Goal: Task Accomplishment & Management: Use online tool/utility

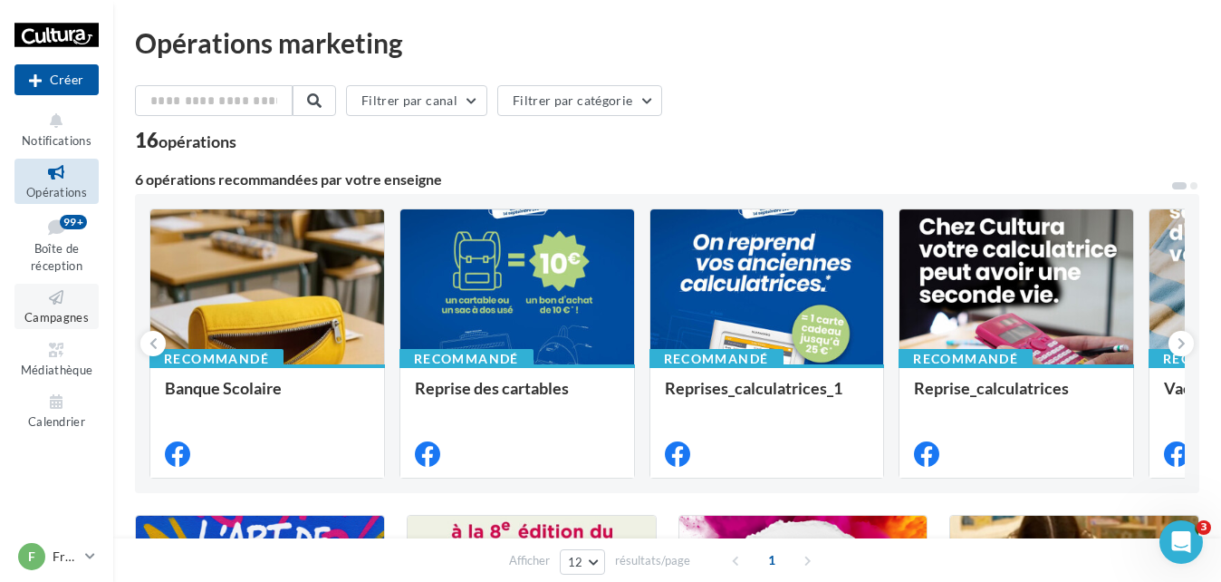
click at [69, 313] on span "Campagnes" at bounding box center [56, 317] width 64 height 14
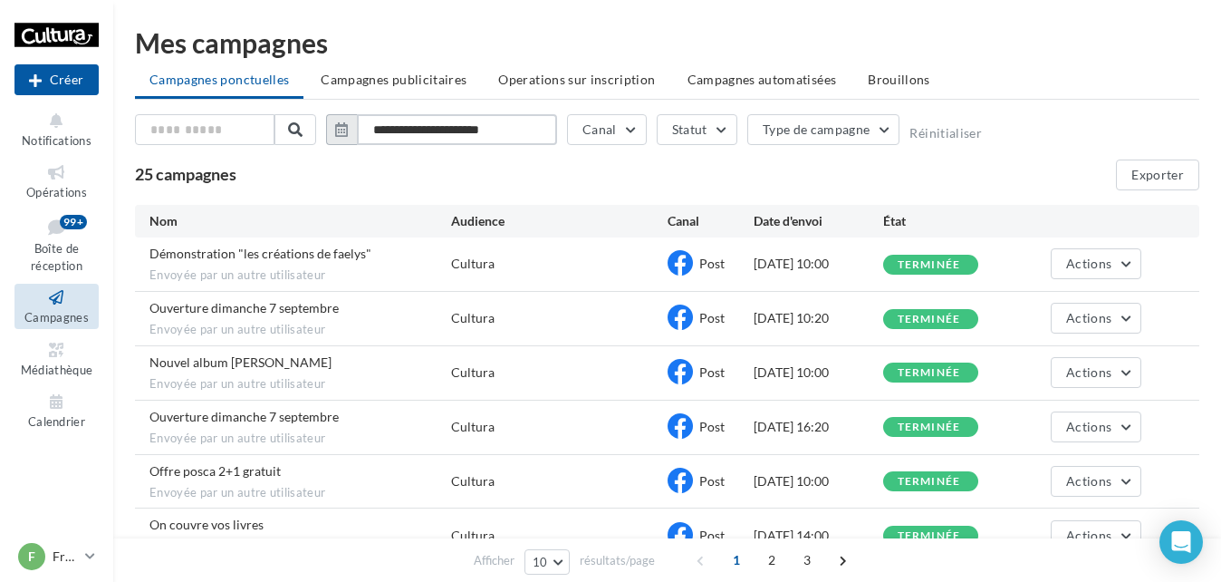
click at [469, 129] on input "**********" at bounding box center [457, 129] width 200 height 31
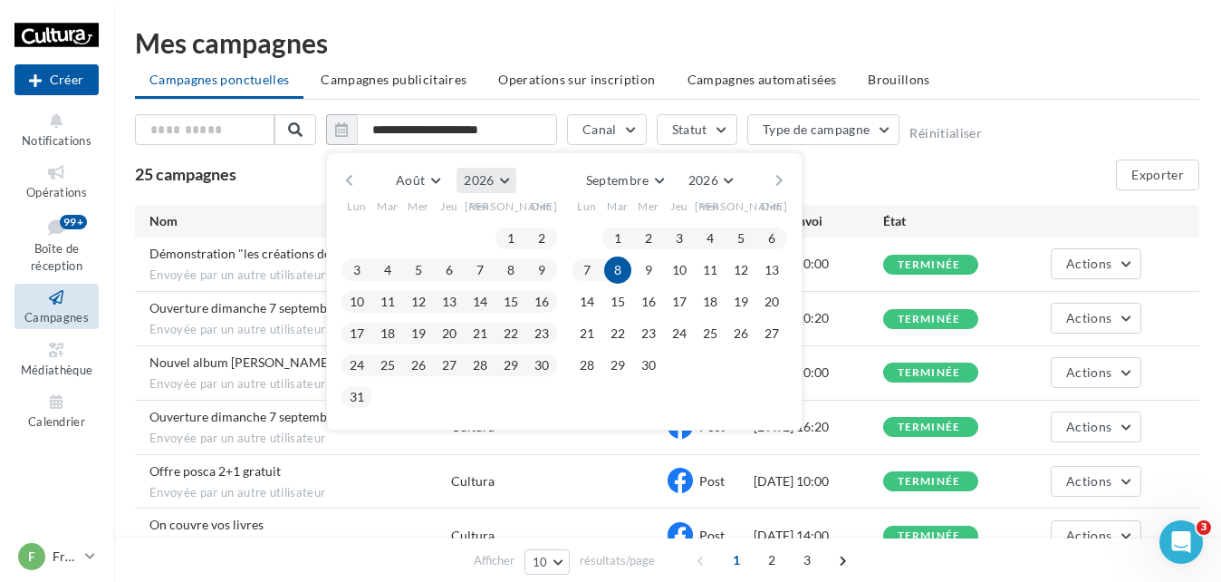
click at [503, 178] on button "2026" at bounding box center [486, 180] width 59 height 25
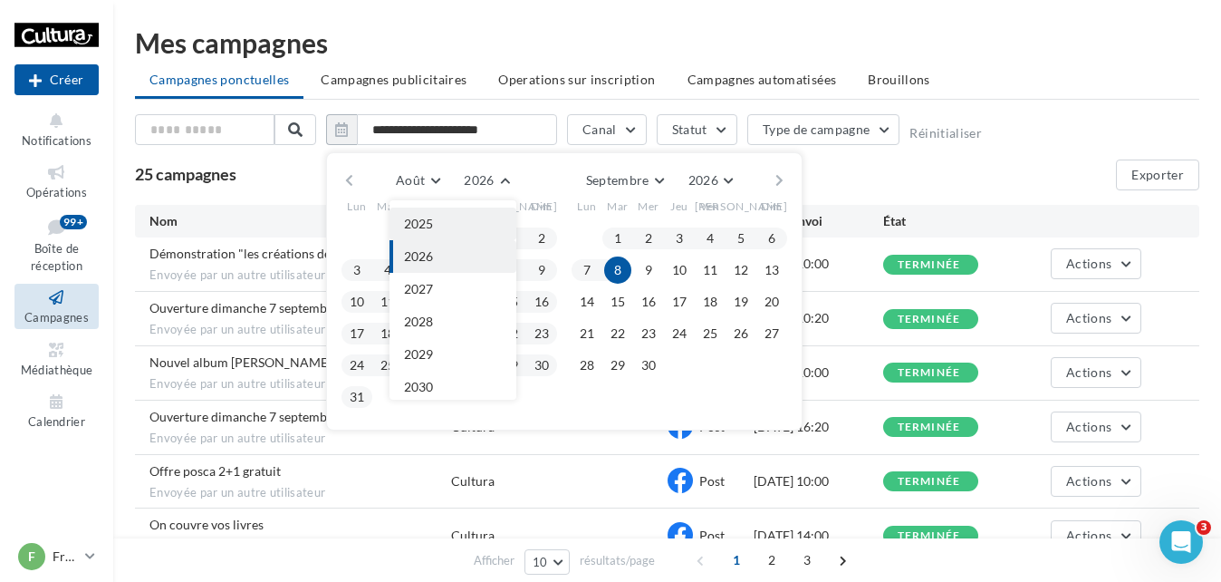
click at [467, 224] on button "2025" at bounding box center [453, 223] width 127 height 33
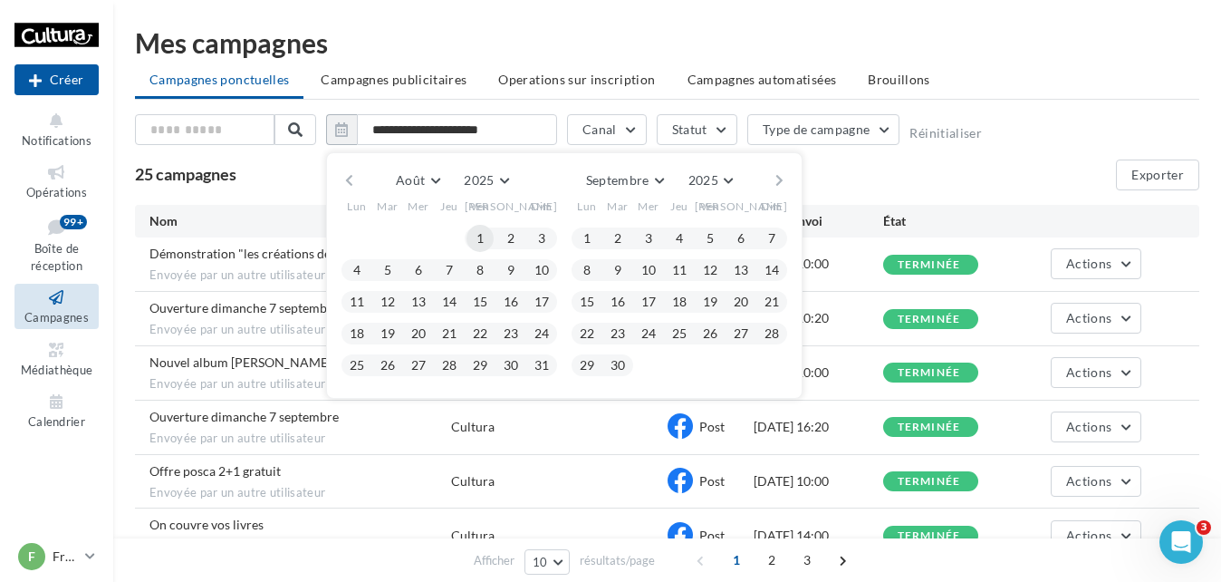
click at [479, 236] on button "1" at bounding box center [480, 238] width 27 height 27
click at [544, 367] on button "31" at bounding box center [541, 365] width 27 height 27
type input "**********"
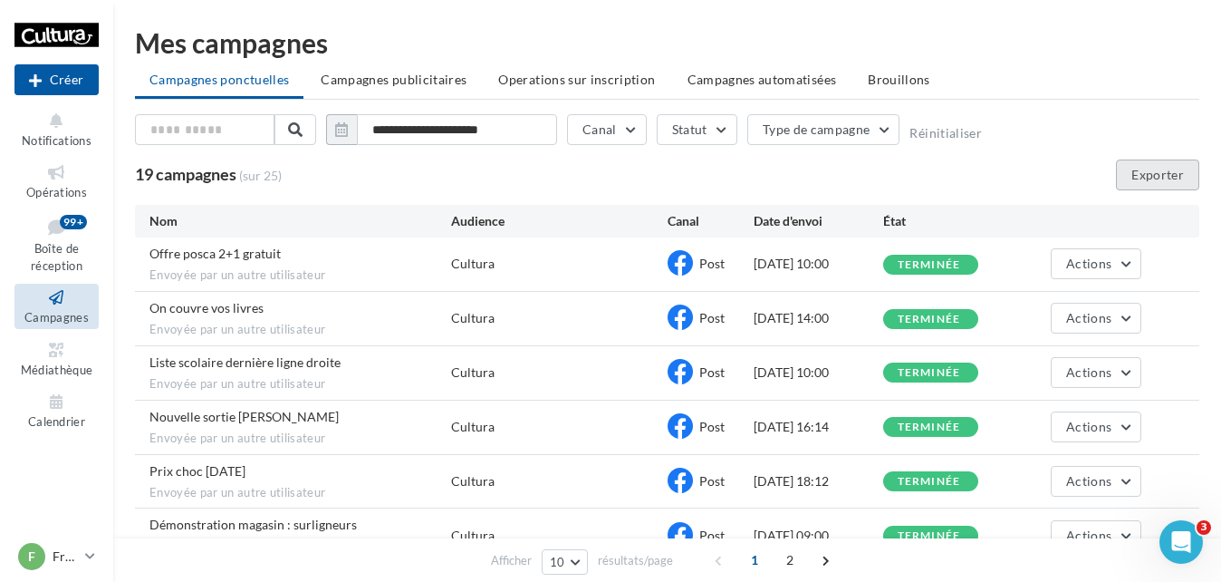
click at [1187, 181] on button "Exporter" at bounding box center [1157, 174] width 83 height 31
click at [82, 552] on link "F Frouard c.blanchard15@cultura.fr" at bounding box center [56, 556] width 84 height 34
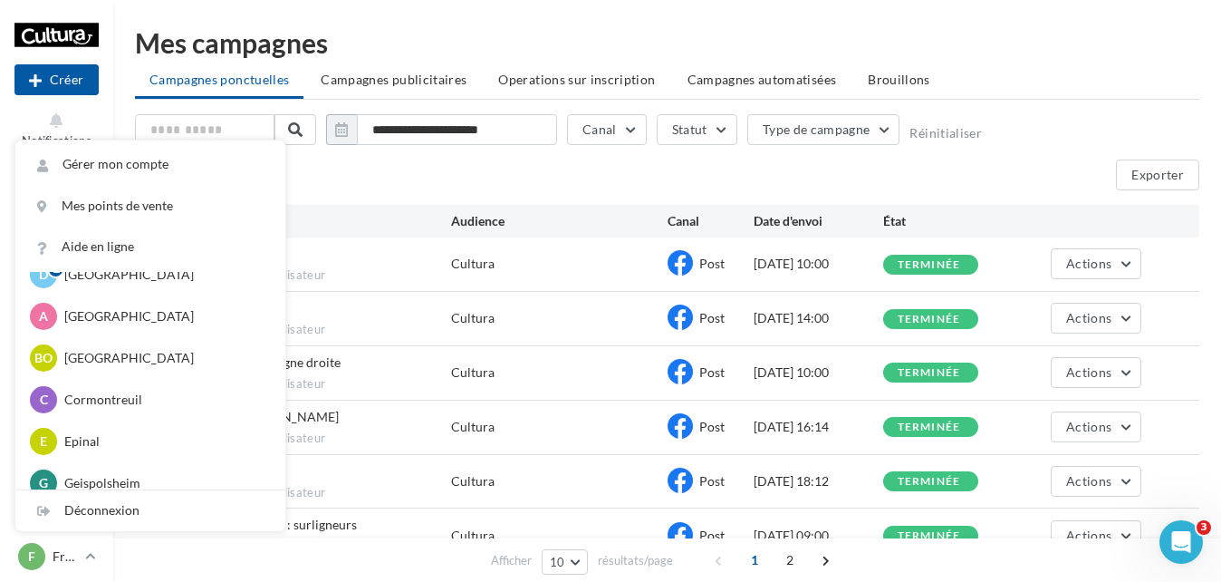
scroll to position [272, 0]
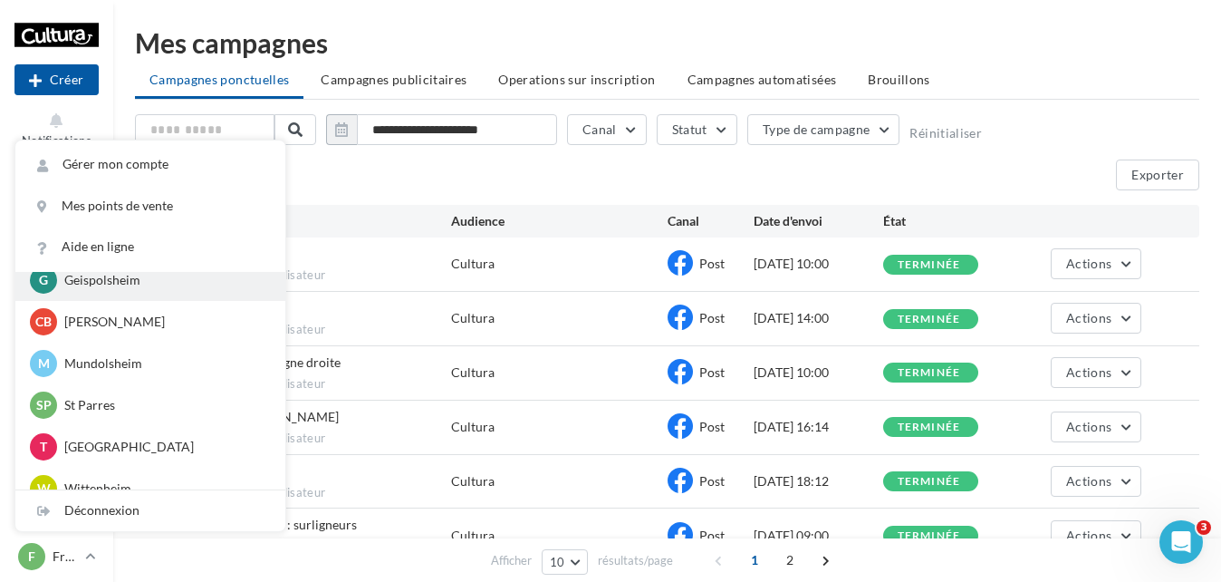
click at [154, 278] on p "Geispolsheim" at bounding box center [163, 280] width 199 height 18
